Goal: Information Seeking & Learning: Learn about a topic

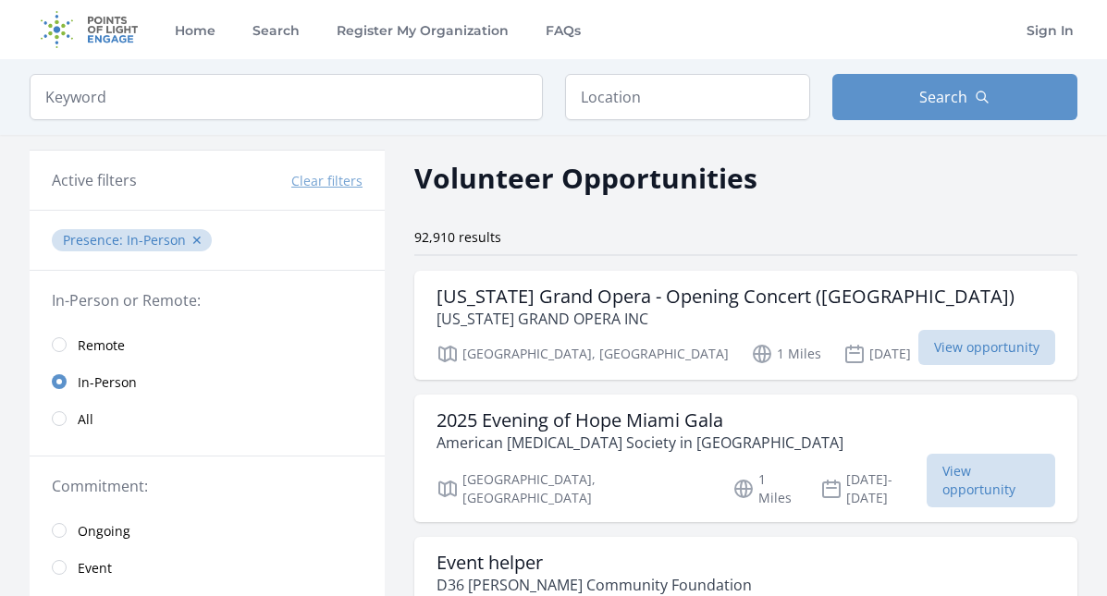
scroll to position [12, 0]
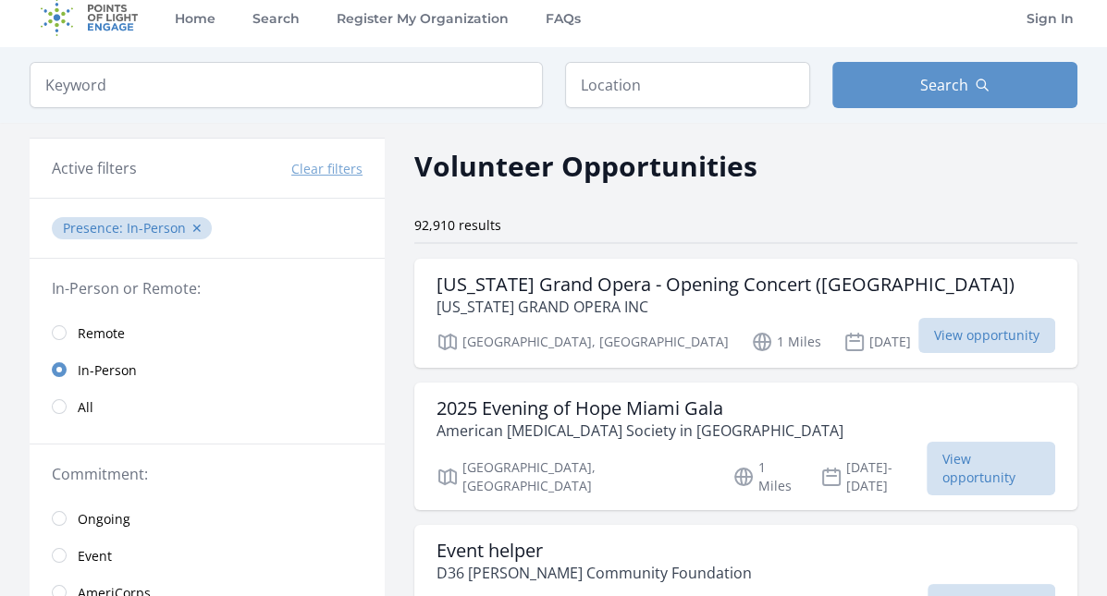
type input "a"
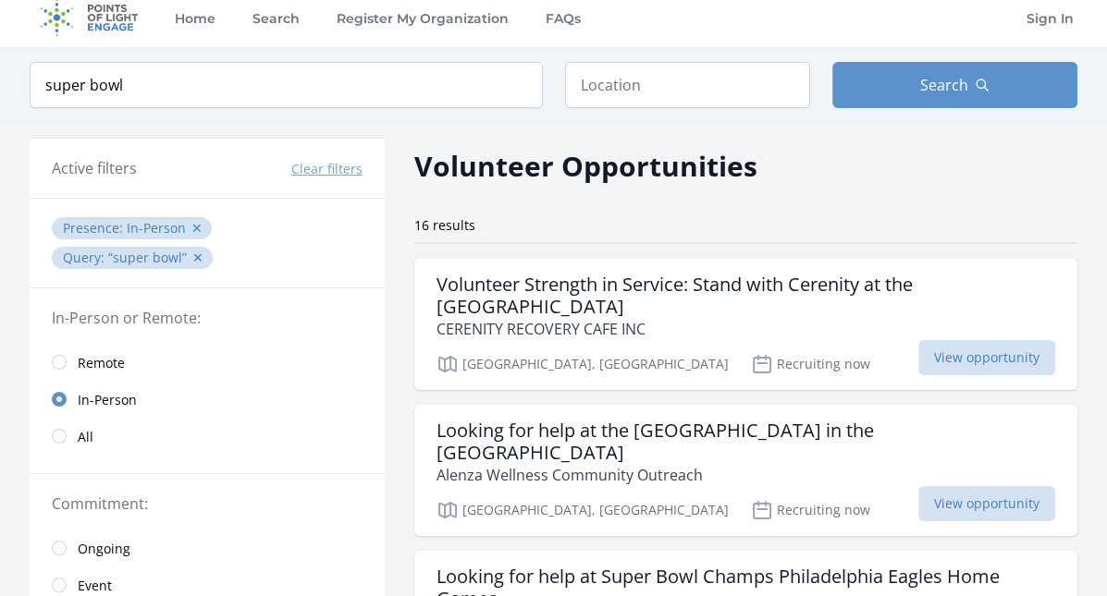
type input "super bowl"
click button "submit" at bounding box center [0, 0] width 0 height 0
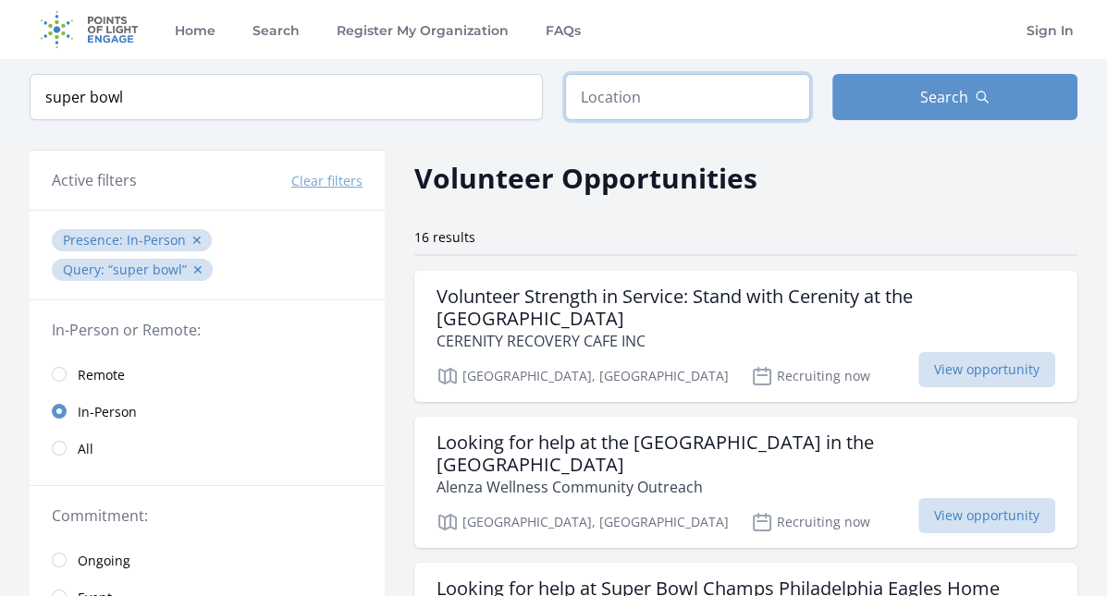
click at [626, 92] on input "text" at bounding box center [687, 97] width 245 height 46
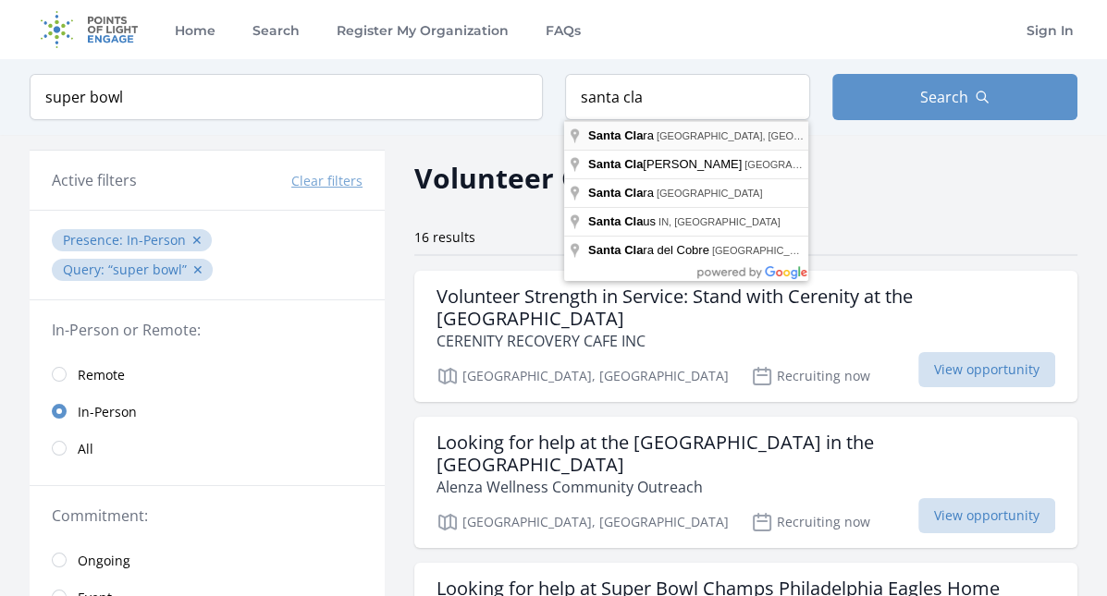
type input "[GEOGRAPHIC_DATA], [GEOGRAPHIC_DATA], [GEOGRAPHIC_DATA]"
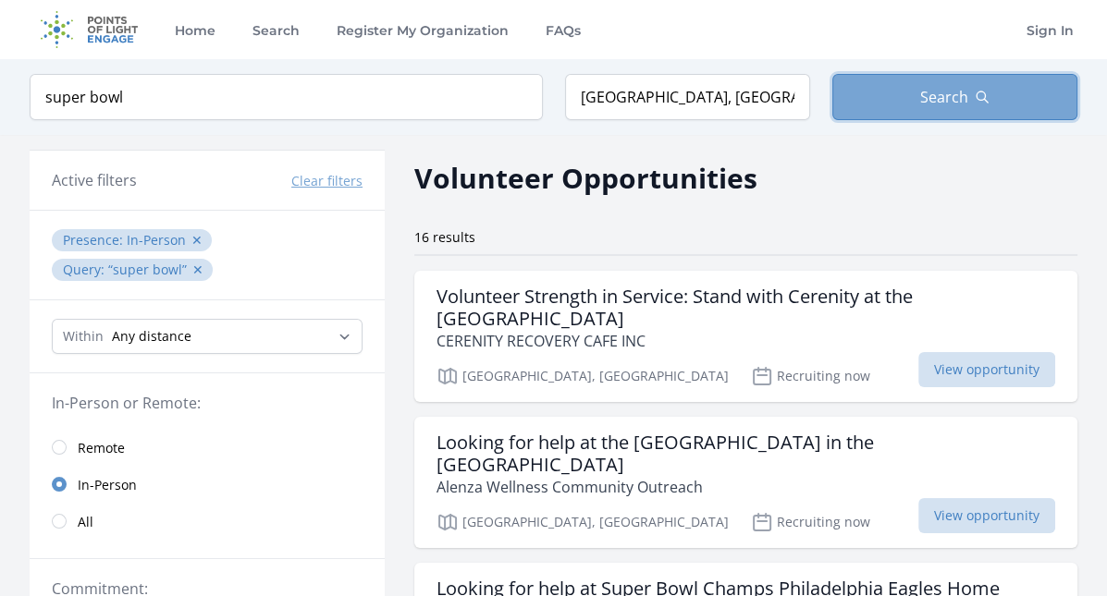
click at [874, 105] on button "Search" at bounding box center [954, 97] width 245 height 46
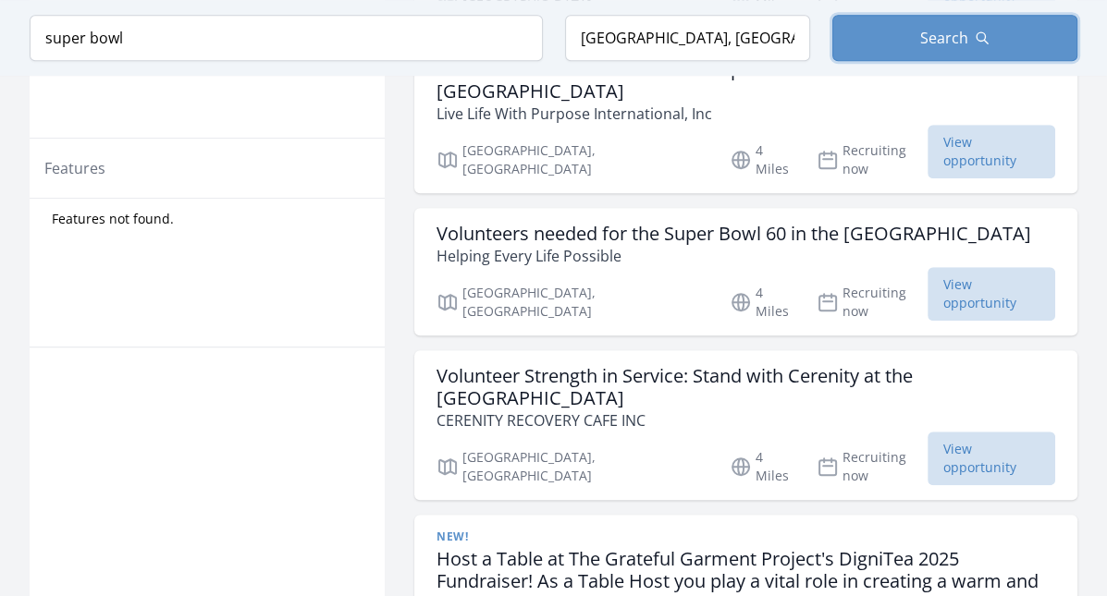
scroll to position [988, 0]
